Goal: Information Seeking & Learning: Find specific page/section

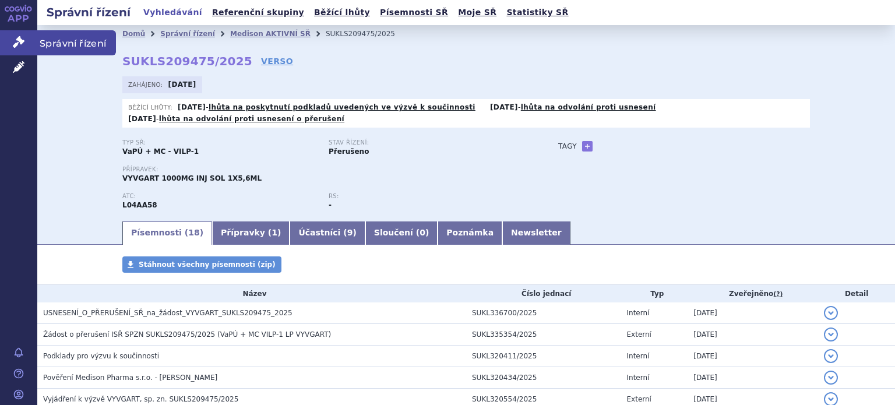
click at [19, 40] on icon at bounding box center [19, 42] width 12 height 12
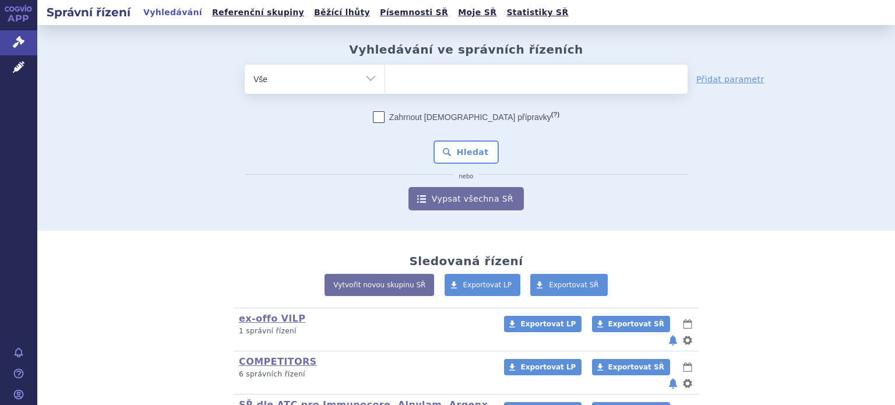
click at [370, 76] on select "Vše Spisová značka Typ SŘ Přípravek/SUKL kód Účastník/Držitel" at bounding box center [315, 78] width 140 height 26
select select "filter-product"
click at [245, 65] on select "Vše Spisová značka Typ SŘ Přípravek/SUKL kód Účastník/Držitel" at bounding box center [315, 78] width 140 height 26
click at [474, 82] on ul at bounding box center [536, 77] width 302 height 24
click at [385, 82] on select at bounding box center [384, 78] width 1 height 29
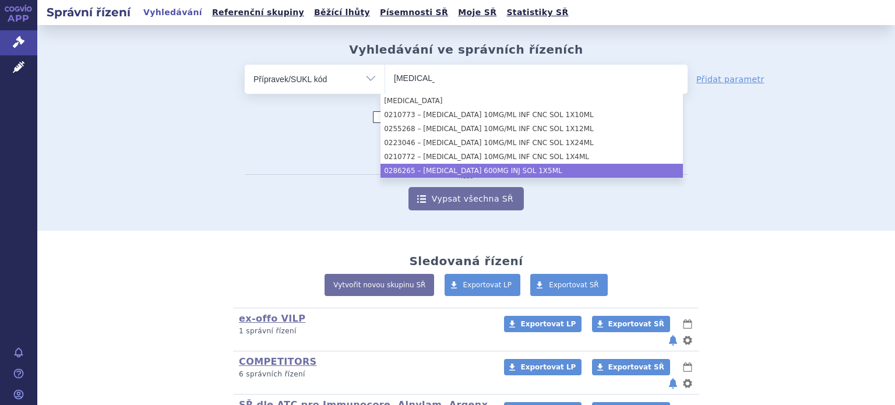
type input "opdivo"
select select "f1d05d86-cf9e-4ba3-9d57-2891fad3c9df"
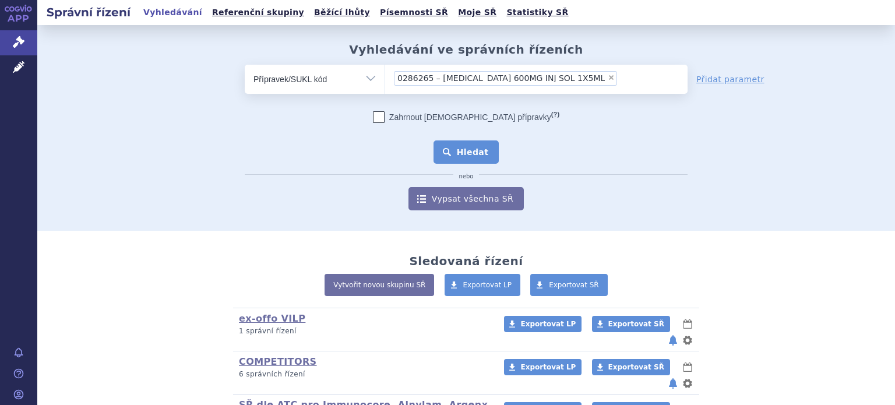
click at [465, 147] on button "Hledat" at bounding box center [466, 151] width 66 height 23
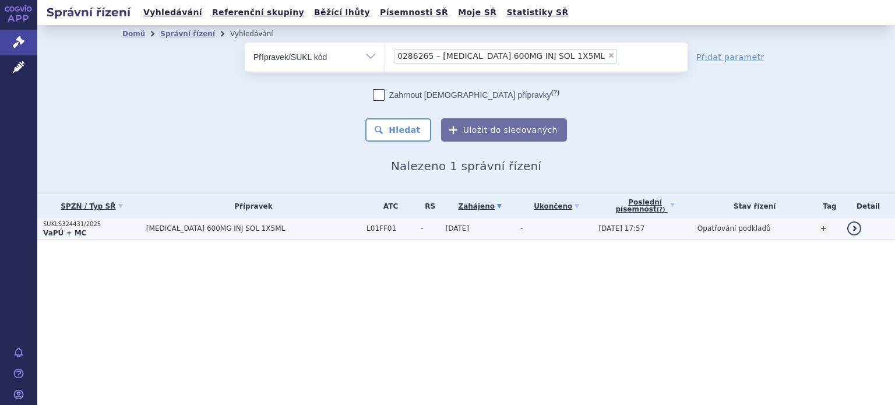
click at [202, 225] on span "OPDIVO 600MG INJ SOL 1X5ML" at bounding box center [253, 228] width 214 height 8
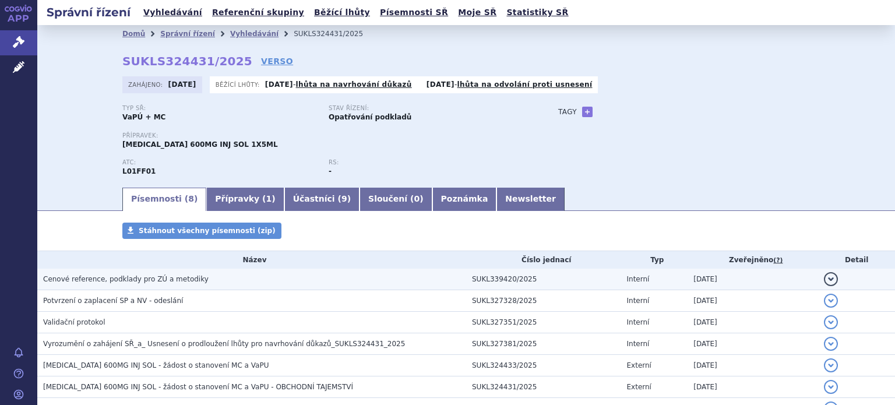
scroll to position [105, 0]
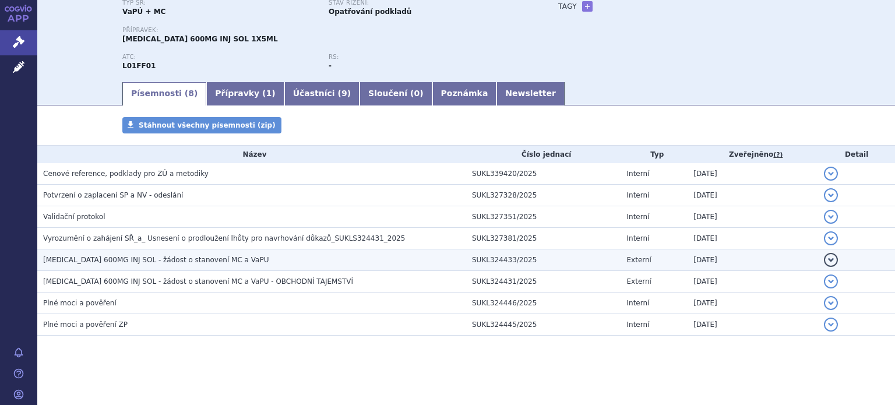
click at [155, 257] on span "OPDIVO 600MG INJ SOL - žádost o stanovení MC a VaPU" at bounding box center [155, 260] width 225 height 8
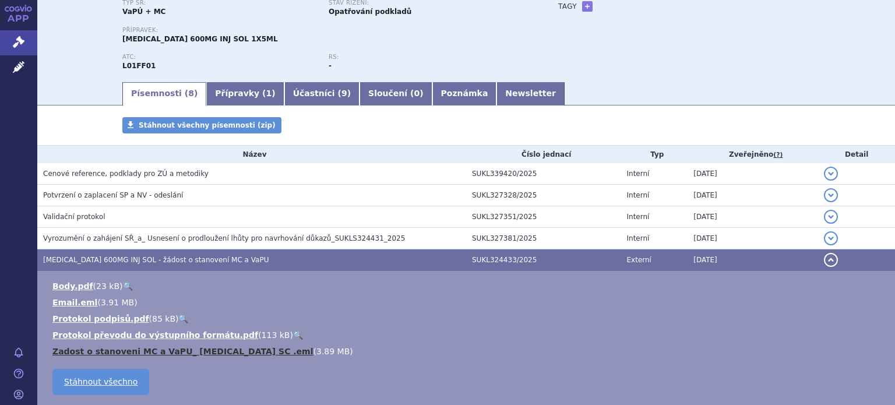
click at [154, 351] on link "Zadost o stanoveni MC a VaPU_ Opdivo SC .eml" at bounding box center [182, 351] width 261 height 9
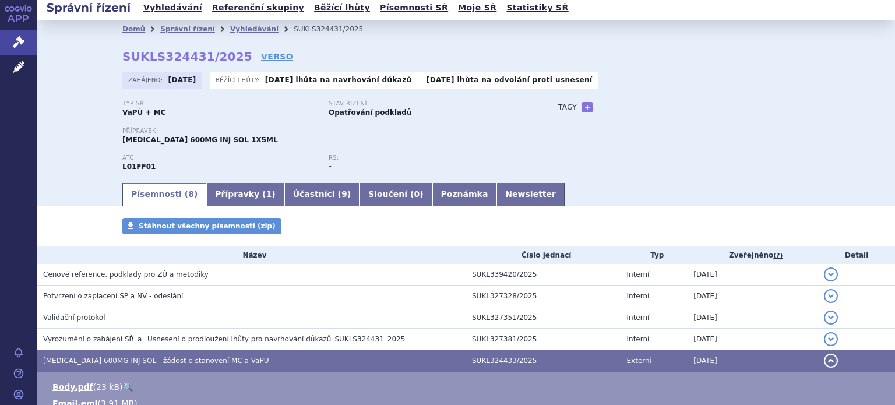
scroll to position [0, 0]
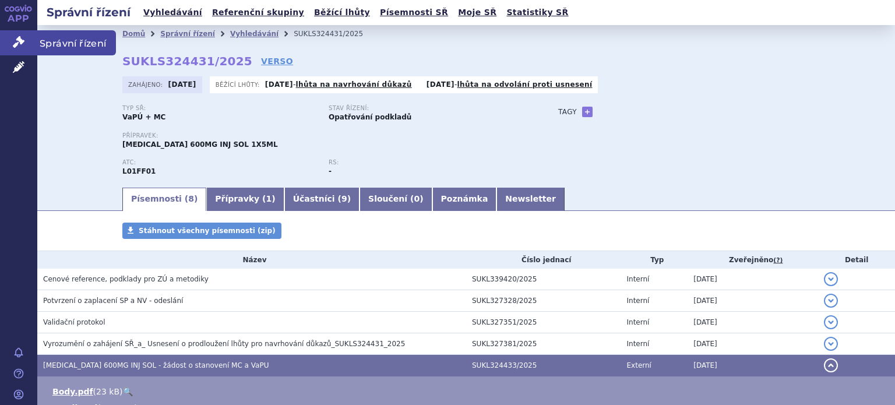
click at [16, 43] on icon at bounding box center [19, 42] width 12 height 12
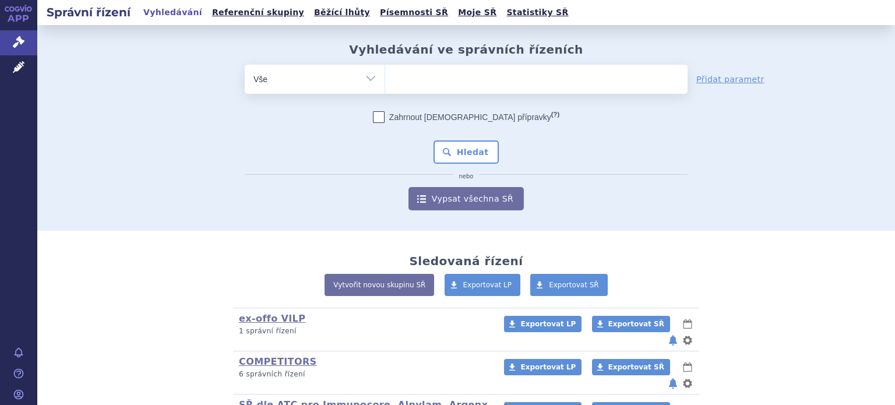
click at [366, 83] on select "Vše Spisová značka Typ SŘ Přípravek/SUKL kód Účastník/Držitel" at bounding box center [315, 78] width 140 height 26
select select "filter-product"
click at [245, 65] on select "Vše Spisová značka Typ SŘ Přípravek/SUKL kód Účastník/Držitel" at bounding box center [315, 78] width 140 height 26
click at [410, 86] on ul at bounding box center [536, 77] width 302 height 24
click at [385, 86] on select at bounding box center [384, 78] width 1 height 29
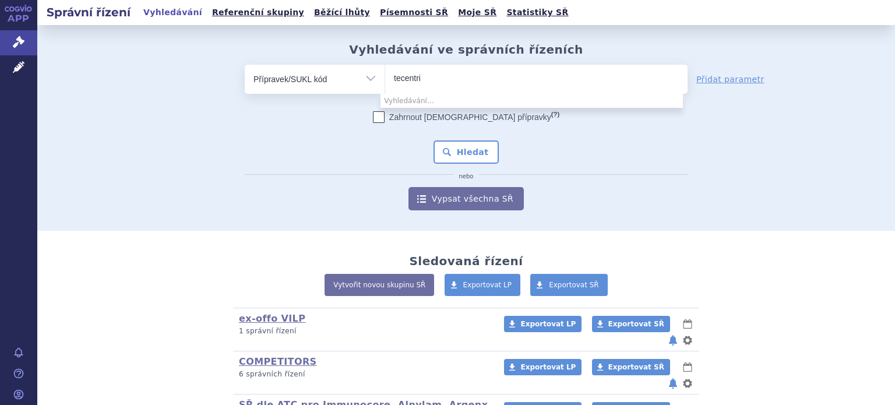
type input "tecentri"
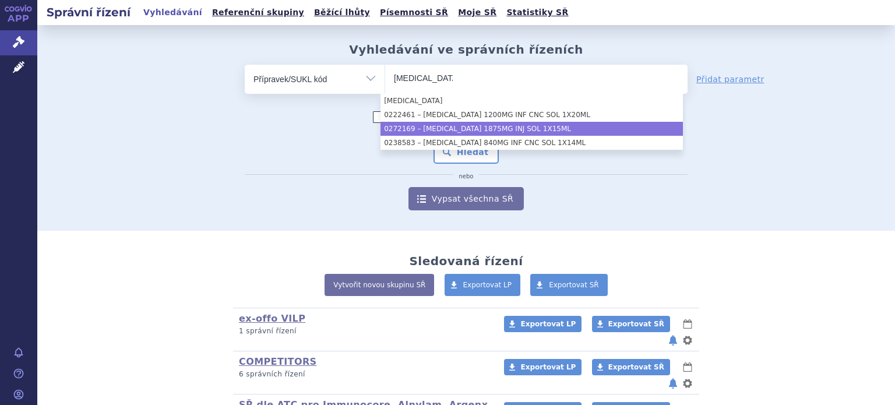
type input "tecentriq"
select select "3b446d91-b237-4925-9ae4-688c05037d52"
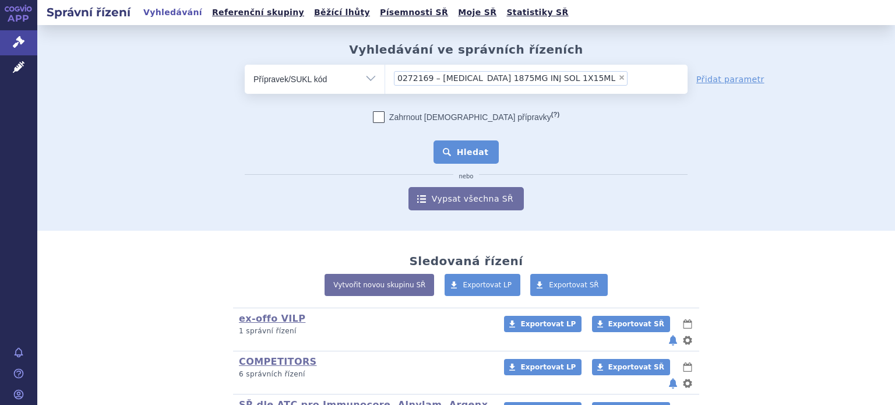
click at [472, 153] on button "Hledat" at bounding box center [466, 151] width 66 height 23
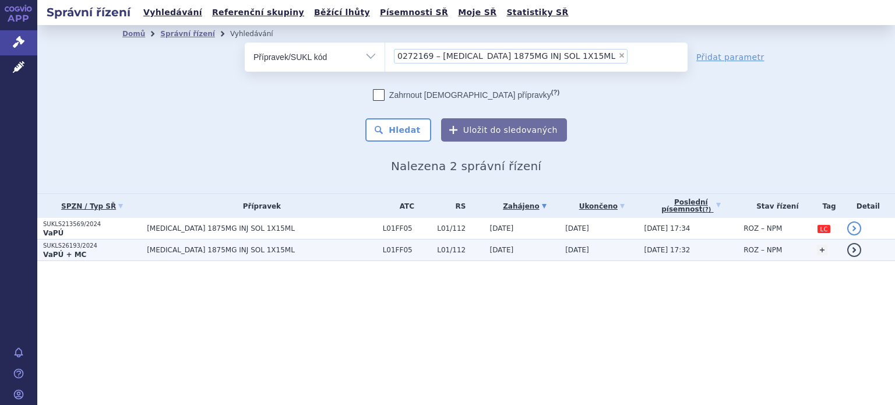
click at [248, 253] on td "TECENTRIQ 1875MG INJ SOL 1X15ML" at bounding box center [258, 250] width 235 height 22
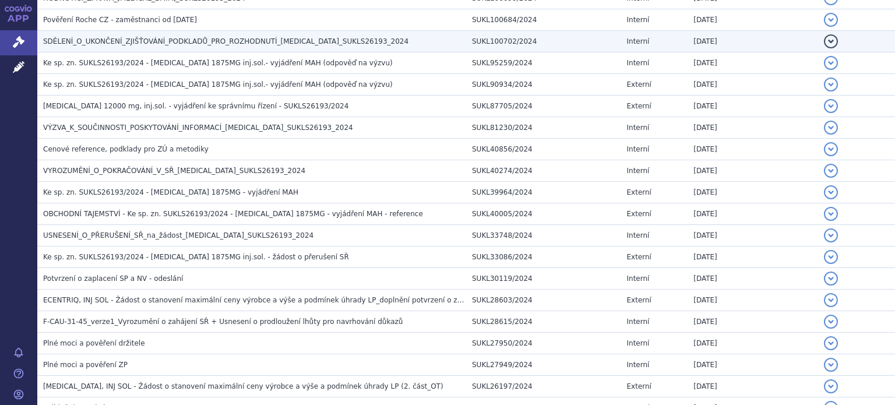
scroll to position [684, 0]
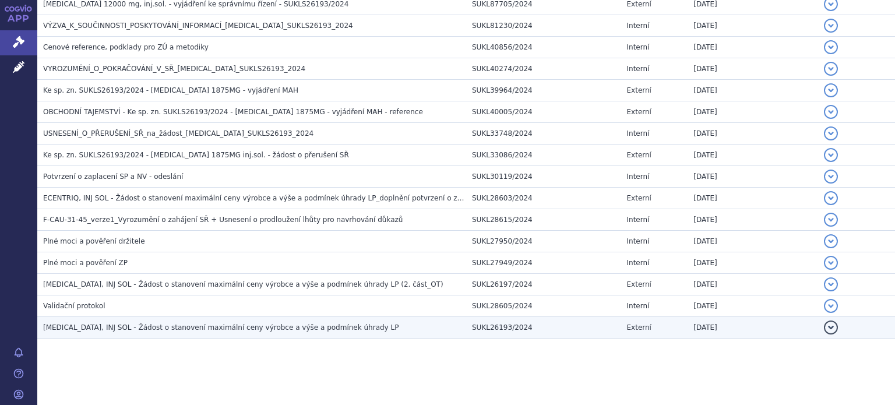
click at [277, 324] on span "TECENTRIQ, INJ SOL - Žádost o stanovení maximální ceny výrobce a výše a podmíne…" at bounding box center [220, 327] width 355 height 8
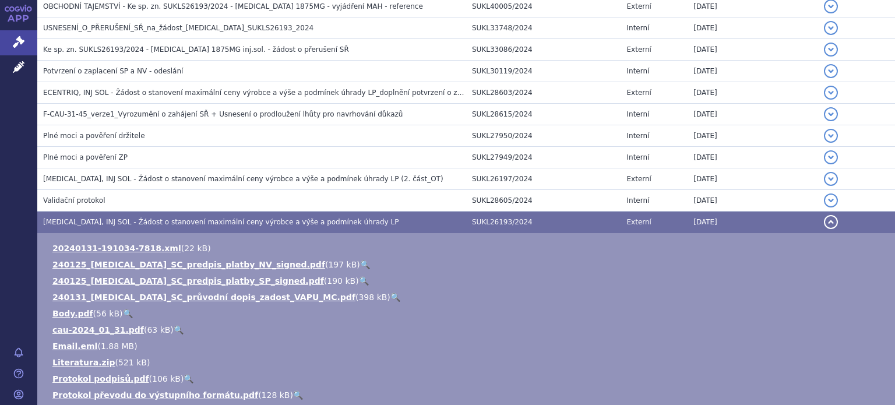
scroll to position [859, 0]
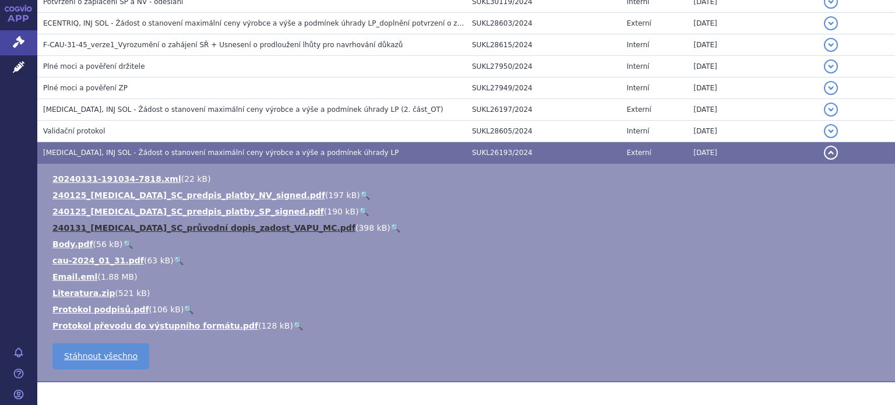
click at [179, 225] on link "240131_TECENTRIQ_SC_průvodní dopis_zadost_VAPU_MC.pdf" at bounding box center [203, 227] width 303 height 9
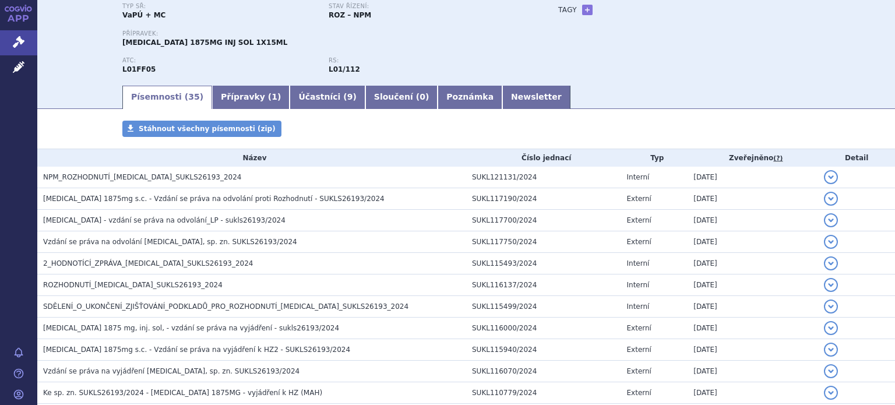
scroll to position [0, 0]
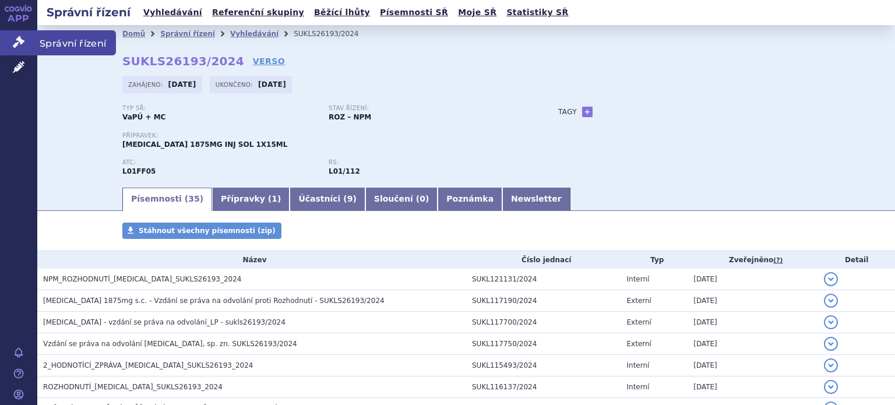
click at [22, 40] on icon at bounding box center [19, 42] width 12 height 12
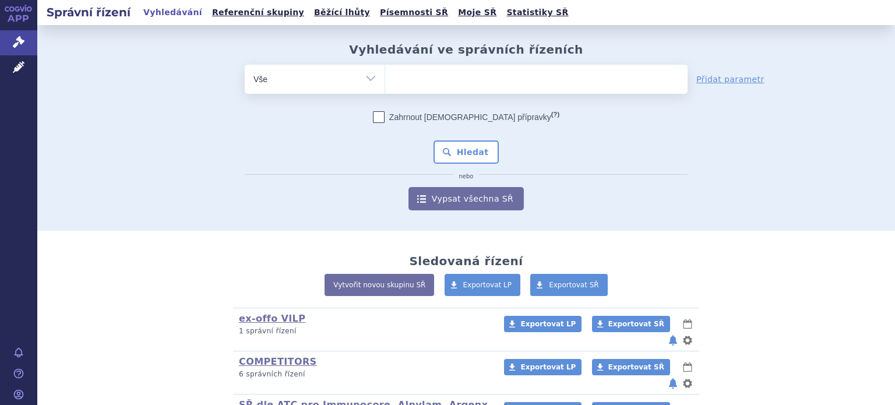
click at [366, 75] on select "Vše Spisová značka Typ SŘ Přípravek/SUKL kód Účastník/Držitel" at bounding box center [315, 78] width 140 height 26
select select "filter-product"
click at [245, 65] on select "Vše Spisová značka Typ SŘ Přípravek/SUKL kód Účastník/Držitel" at bounding box center [315, 78] width 140 height 26
click at [421, 83] on ul at bounding box center [536, 77] width 302 height 24
click at [385, 83] on select at bounding box center [384, 78] width 1 height 29
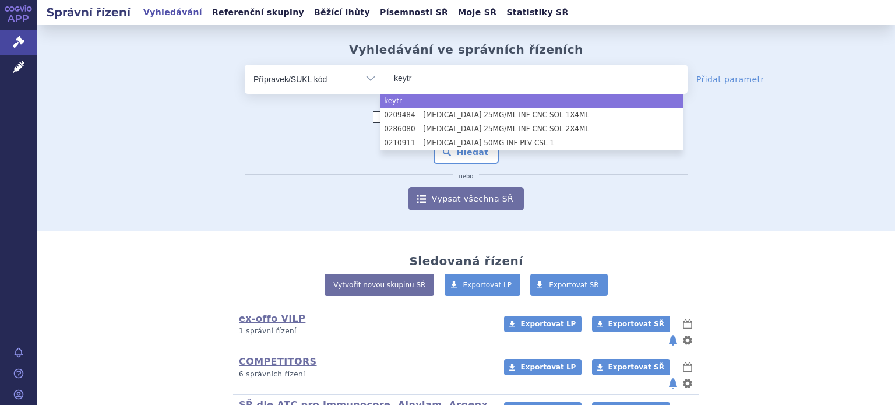
type input "keytr"
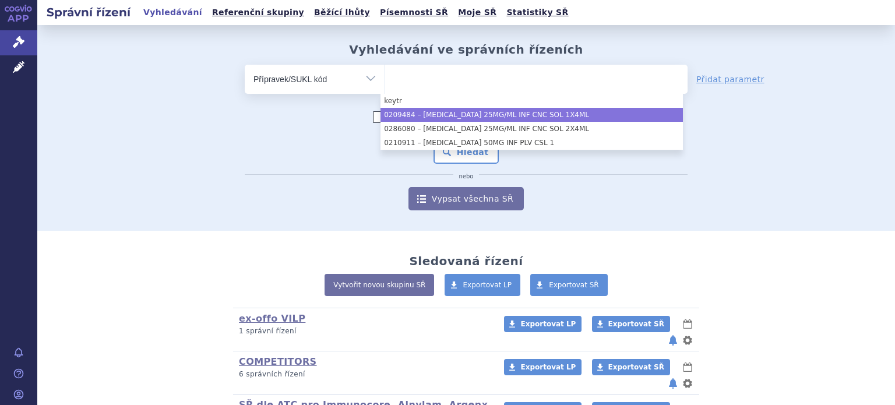
click at [365, 75] on select "Vše Spisová značka Typ SŘ Přípravek/SUKL kód Účastník/Držitel" at bounding box center [315, 78] width 140 height 26
select select "261c769a-689c-428e-86e8-0c7d43af5dee"
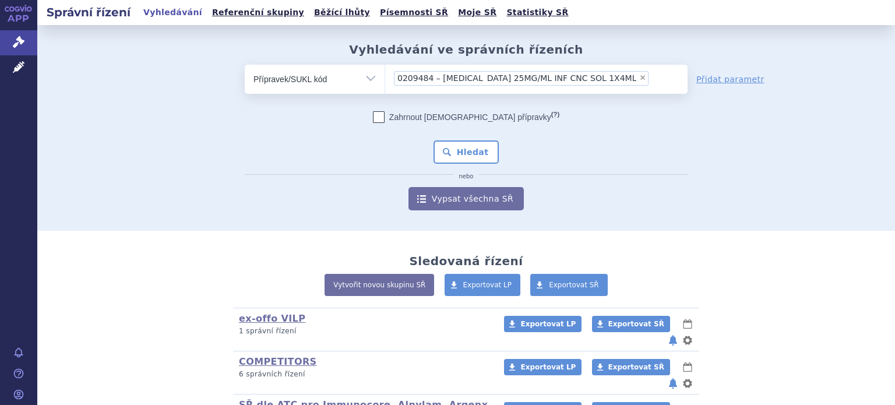
click at [365, 75] on select "Vše Spisová značka Typ SŘ Přípravek/SUKL kód Účastník/Držitel" at bounding box center [315, 78] width 140 height 26
click at [639, 76] on span "×" at bounding box center [642, 77] width 7 height 7
click at [385, 76] on select "0209484 – KEYTRUDA 25MG/ML INF CNC SOL 1X4ML" at bounding box center [384, 78] width 1 height 29
select select
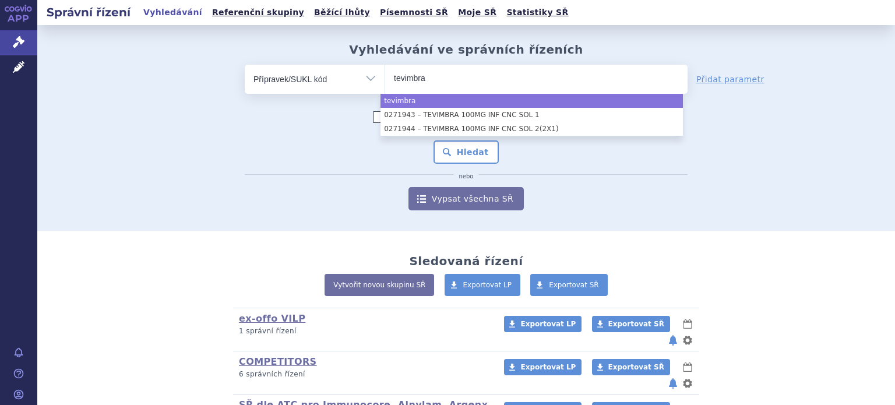
type input "tevimbra"
select select "tevimbra"
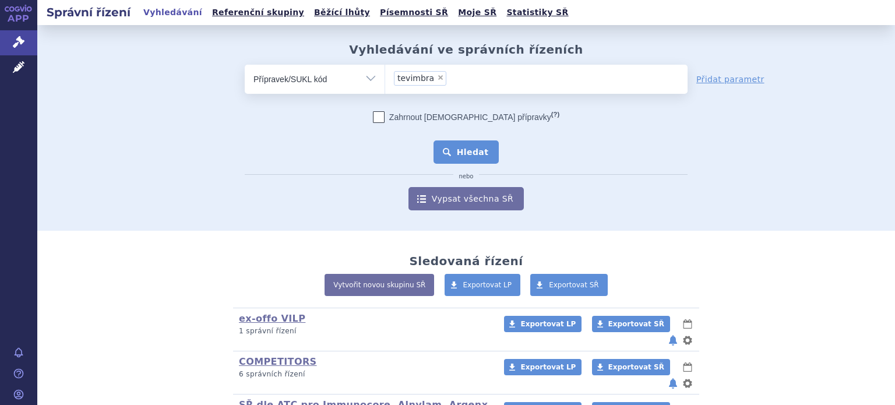
click at [467, 143] on button "Hledat" at bounding box center [466, 151] width 66 height 23
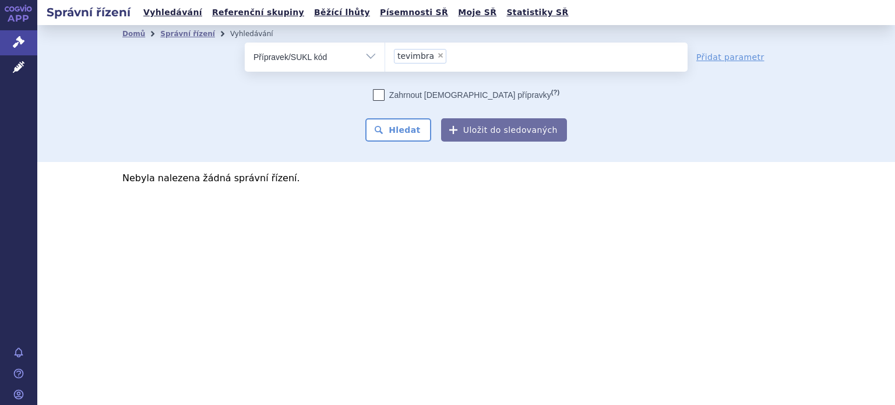
click at [437, 56] on span "×" at bounding box center [440, 55] width 7 height 7
click at [385, 56] on select "tevimbra" at bounding box center [384, 56] width 1 height 29
select select
click at [435, 56] on ul at bounding box center [536, 55] width 302 height 24
click at [385, 56] on select at bounding box center [384, 56] width 1 height 29
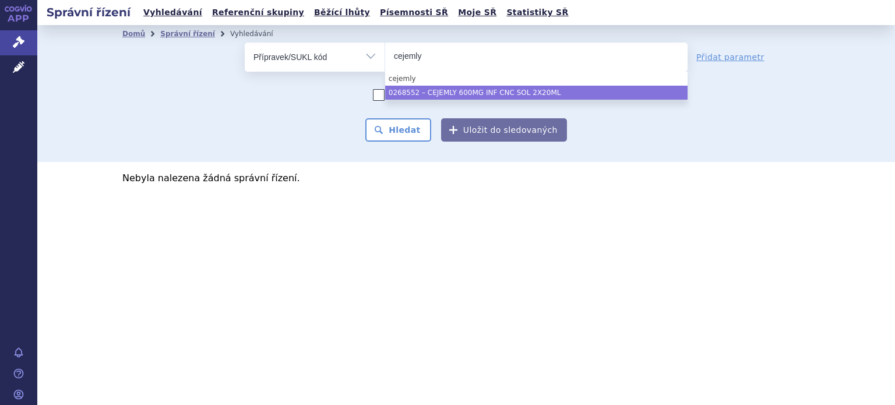
type input "cejemly"
select select "715d0e1f-932e-4e61-92c5-4a147de531a4"
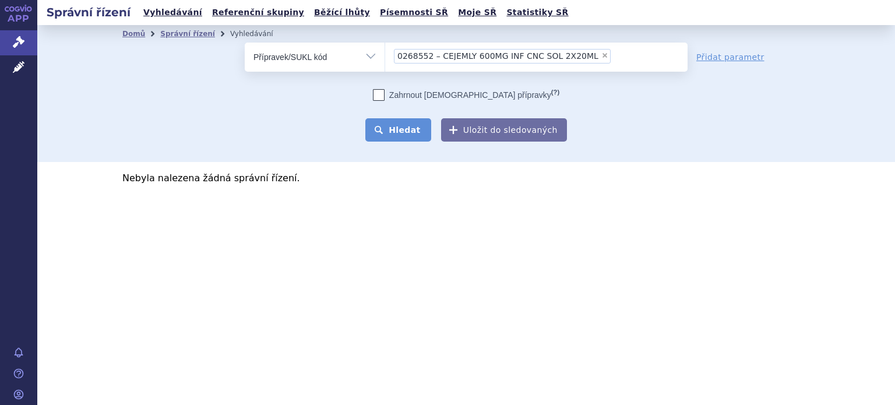
click at [418, 129] on button "Hledat" at bounding box center [398, 129] width 66 height 23
click at [610, 252] on div "Správní řízení Vyhledávání Referenční skupiny Běžící lhůty Písemnosti SŘ Moje S…" at bounding box center [465, 202] width 857 height 405
